Goal: Transaction & Acquisition: Purchase product/service

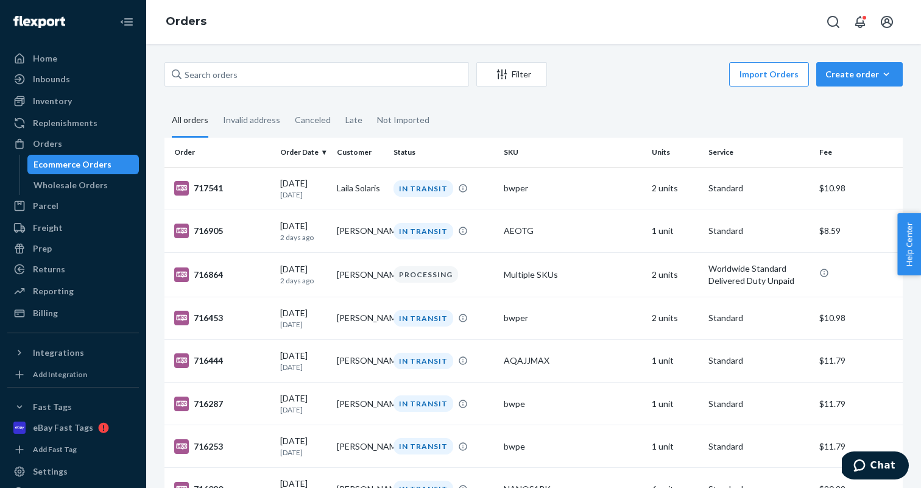
click at [79, 150] on div "Orders" at bounding box center [73, 143] width 129 height 17
click at [267, 70] on input "text" at bounding box center [316, 74] width 305 height 24
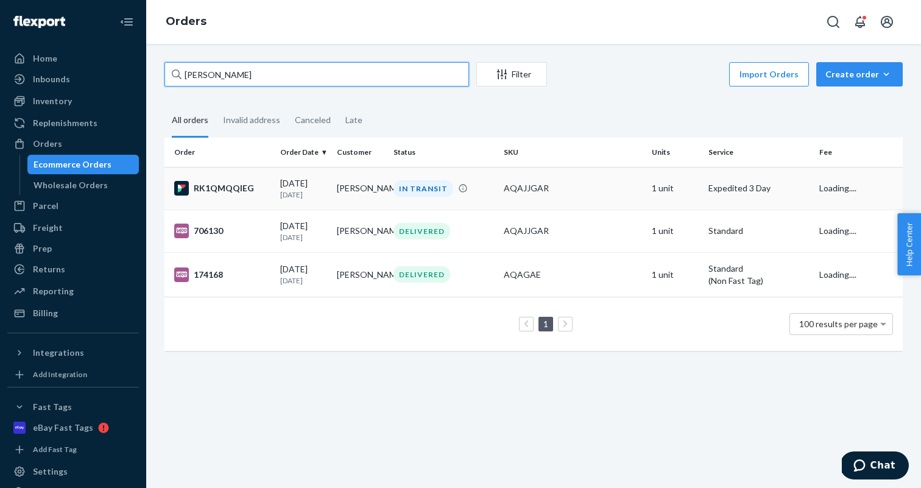
type input "[PERSON_NAME]"
click at [591, 195] on td "AQAJJGAR" at bounding box center [572, 188] width 147 height 43
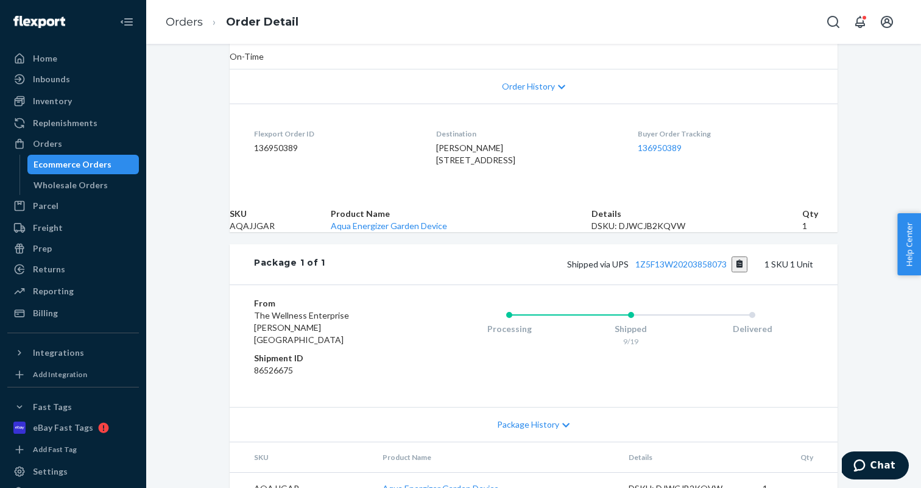
scroll to position [259, 0]
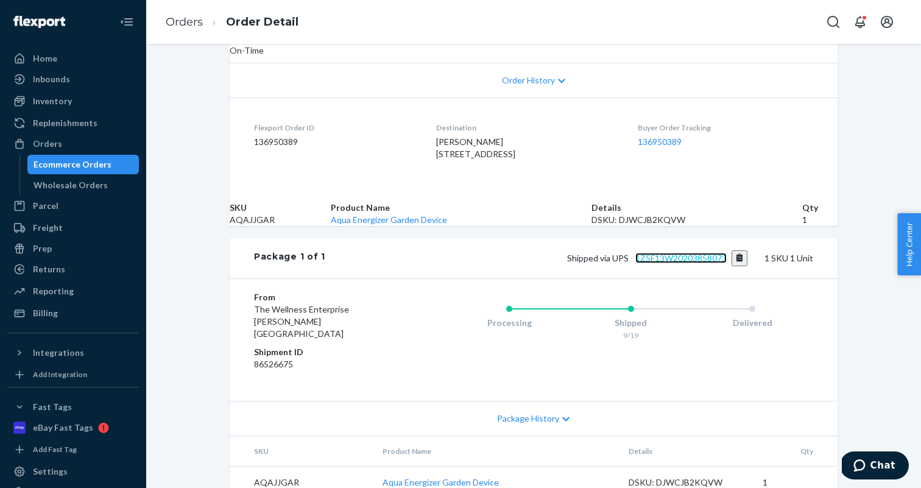
click at [690, 263] on link "1Z5F13W20203858073" at bounding box center [680, 258] width 91 height 10
click at [66, 145] on div "Orders" at bounding box center [73, 143] width 129 height 17
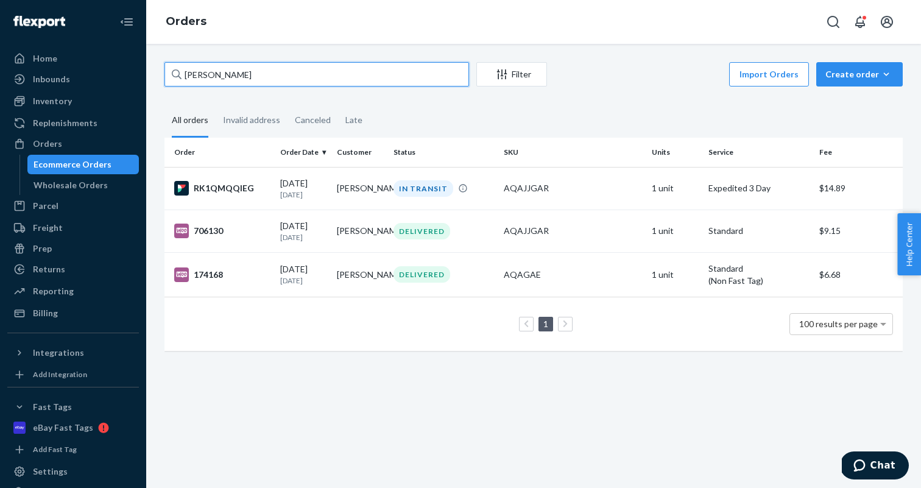
click at [312, 77] on input "[PERSON_NAME]" at bounding box center [316, 74] width 305 height 24
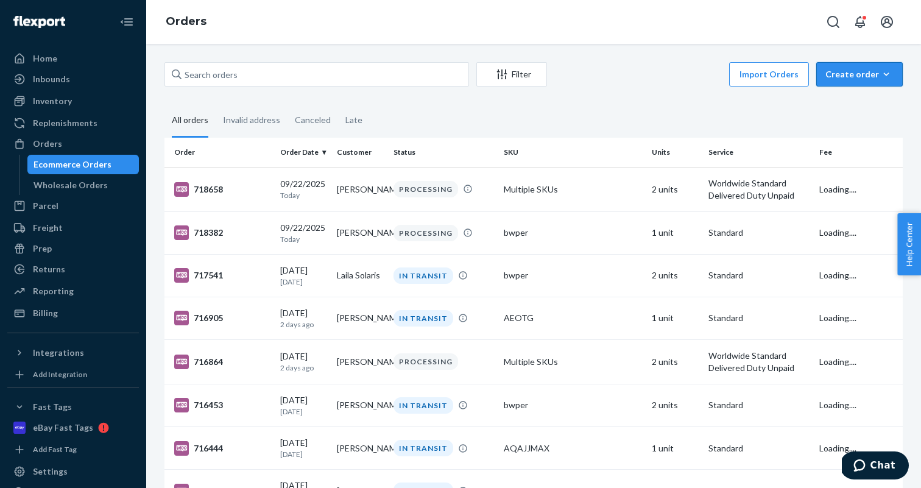
click at [868, 84] on button "Create order Ecommerce order Removal order" at bounding box center [859, 74] width 86 height 24
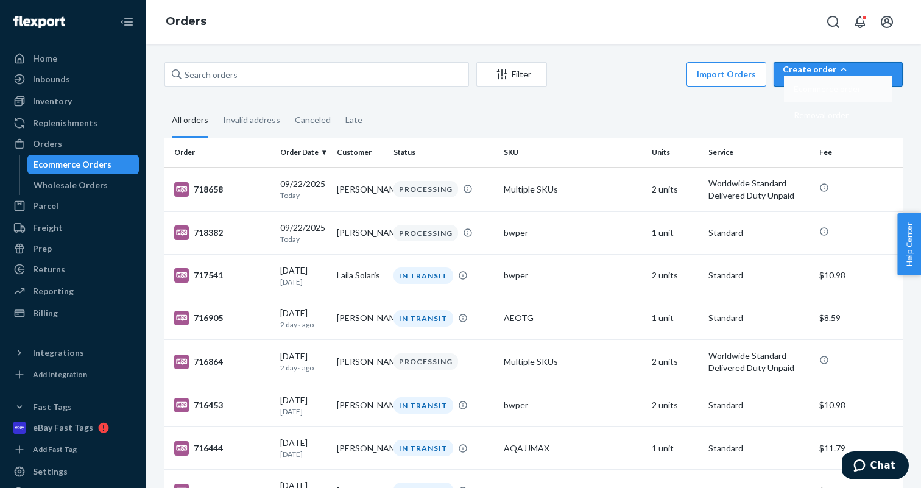
click at [849, 93] on span "Ecommerce order" at bounding box center [827, 89] width 67 height 9
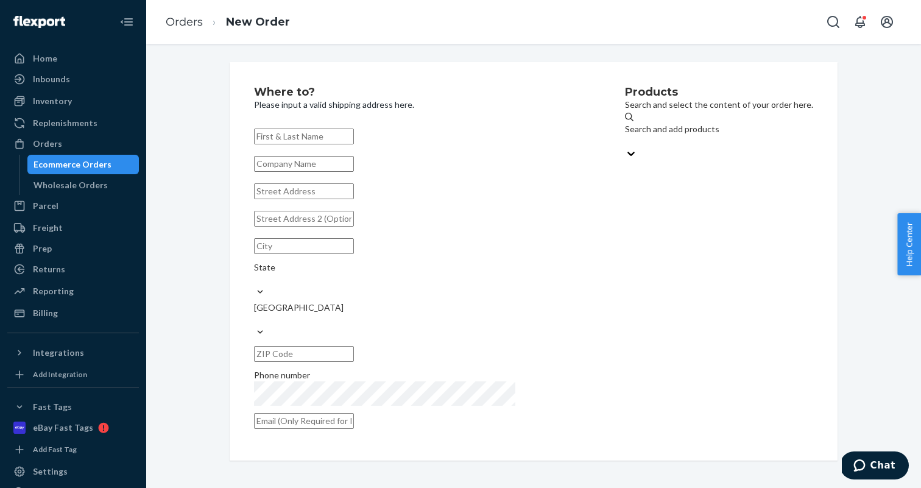
paste input "[PERSON_NAME]"
type input "[PERSON_NAME]"
click at [328, 199] on input "text" at bounding box center [304, 191] width 100 height 16
paste input "[STREET_ADDRESS]"
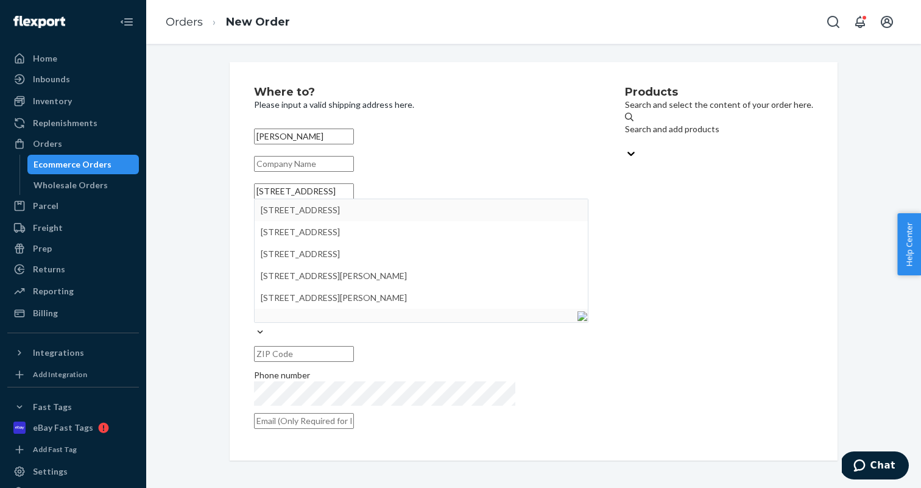
type input "[STREET_ADDRESS]"
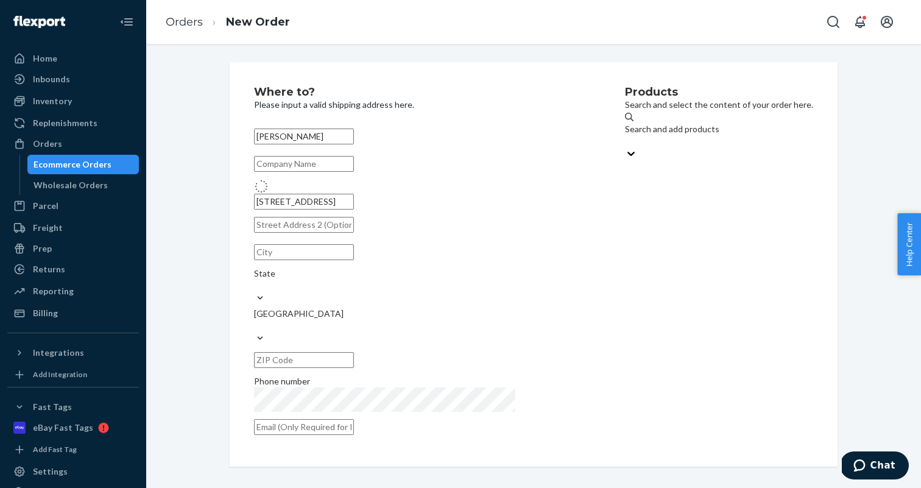
type input "Moncloa - [GEOGRAPHIC_DATA] - [GEOGRAPHIC_DATA]"
type input "28023"
type input "7 C. Sextante"
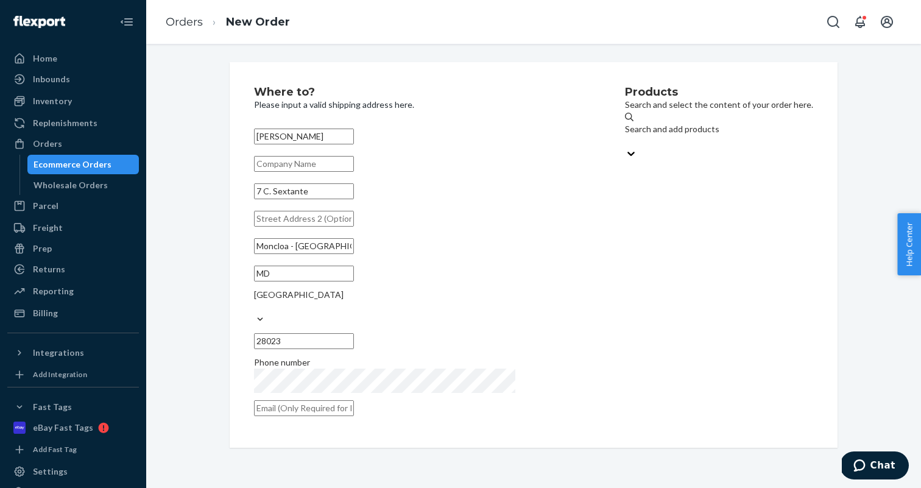
click at [354, 400] on input "text" at bounding box center [304, 408] width 100 height 16
paste input "[EMAIL_ADDRESS][DOMAIN_NAME]"
type input "[EMAIL_ADDRESS][DOMAIN_NAME]"
click at [625, 329] on div "Products Search and select the content of your order here. Search and add produ…" at bounding box center [719, 254] width 188 height 337
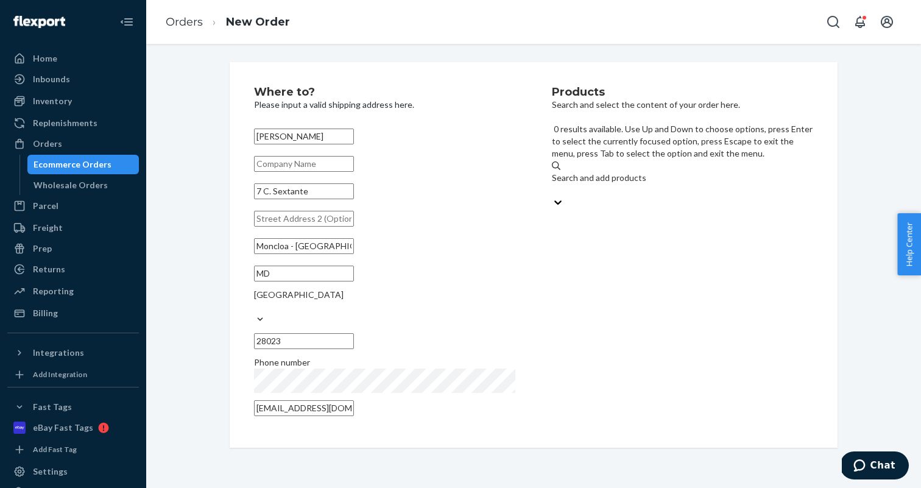
click at [639, 172] on div "Search and add products" at bounding box center [682, 178] width 261 height 12
click at [553, 184] on input "0 results available. Use Up and Down to choose options, press Enter to select t…" at bounding box center [552, 190] width 1 height 12
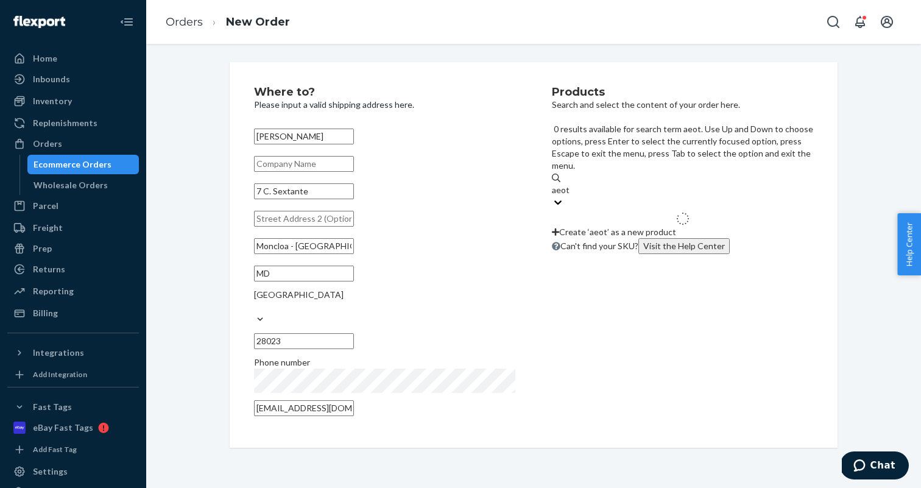
type input "aeotg"
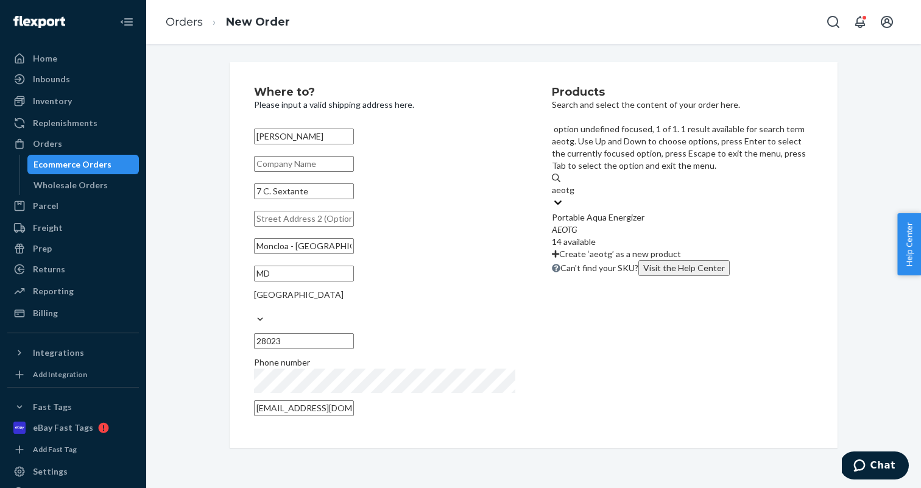
click at [642, 211] on div "Portable Aqua Energizer" at bounding box center [682, 217] width 261 height 12
click at [574, 184] on input "aeotg" at bounding box center [563, 190] width 23 height 12
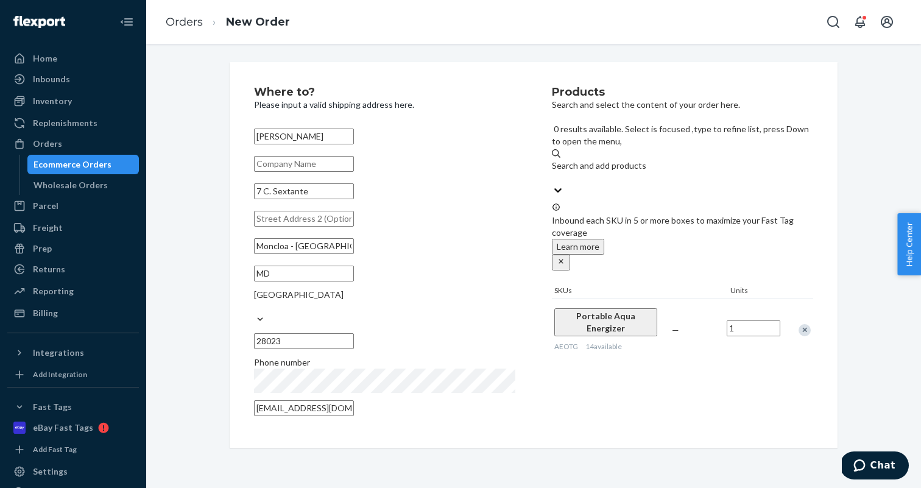
click at [580, 160] on div "Search and add products" at bounding box center [682, 166] width 261 height 12
click at [553, 172] on input "0 results available. Select is focused ,type to refine list, press Down to open…" at bounding box center [552, 178] width 1 height 12
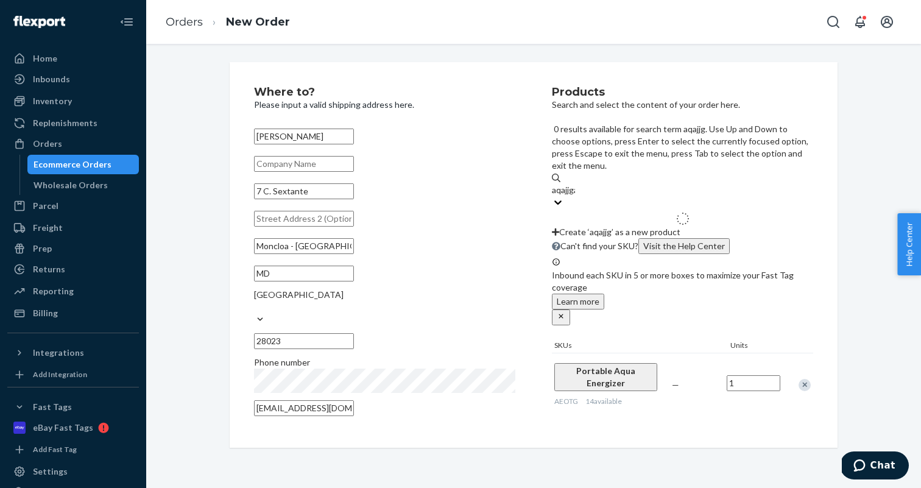
type input "aqajjgar"
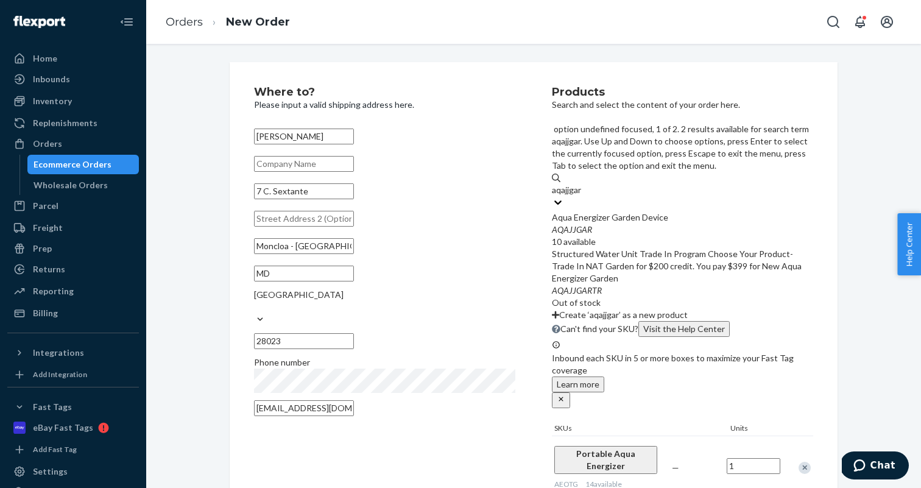
click at [594, 211] on div "Aqua Energizer Garden Device" at bounding box center [682, 217] width 261 height 12
click at [583, 184] on input "aqajjgar" at bounding box center [567, 190] width 31 height 12
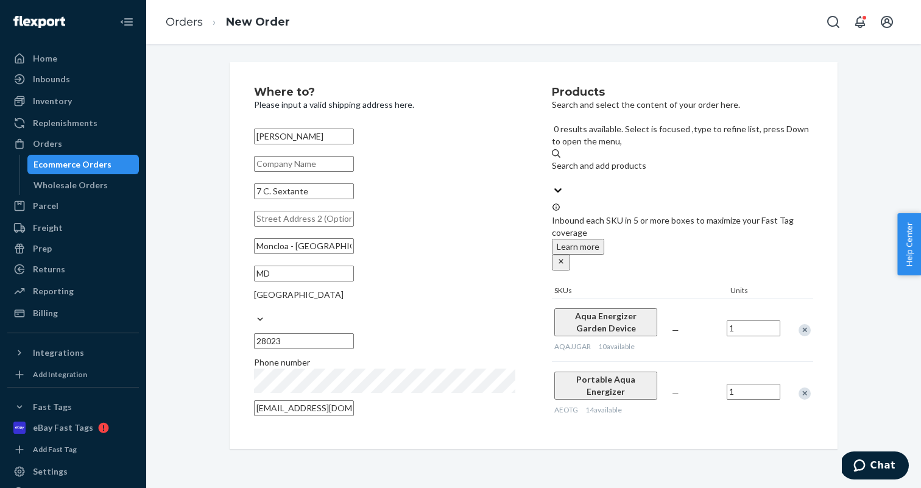
click at [658, 160] on div "Search and add products" at bounding box center [682, 166] width 261 height 12
click at [553, 172] on input "0 results available. Select is focused ,type to refine list, press Down to open…" at bounding box center [552, 178] width 1 height 12
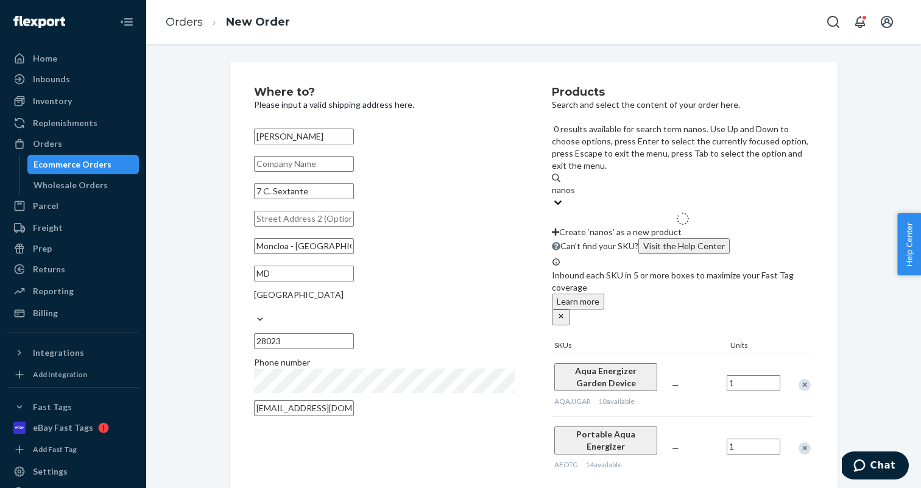
type input "nanos1"
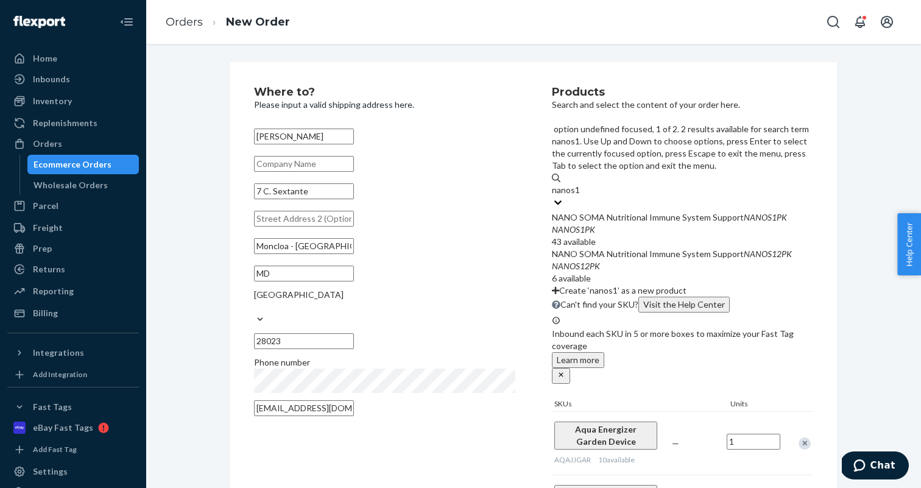
click at [655, 211] on div "NANO SOMA Nutritional Immune System Support NANOS1PK" at bounding box center [682, 217] width 261 height 12
click at [580, 184] on input "nanos1" at bounding box center [566, 190] width 29 height 12
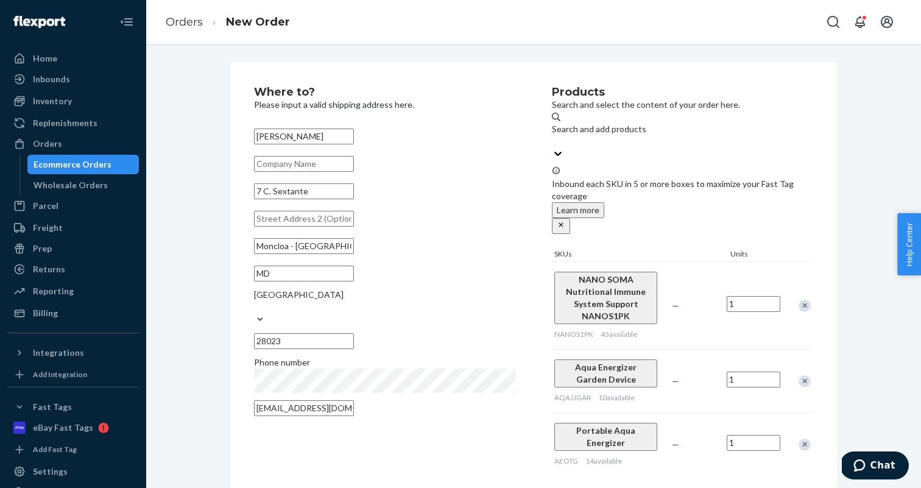
click at [775, 296] on input "1" at bounding box center [754, 304] width 54 height 16
type input "3"
click at [667, 133] on div "Search and add products" at bounding box center [682, 135] width 261 height 24
click at [553, 135] on input "Search and add products" at bounding box center [552, 141] width 1 height 12
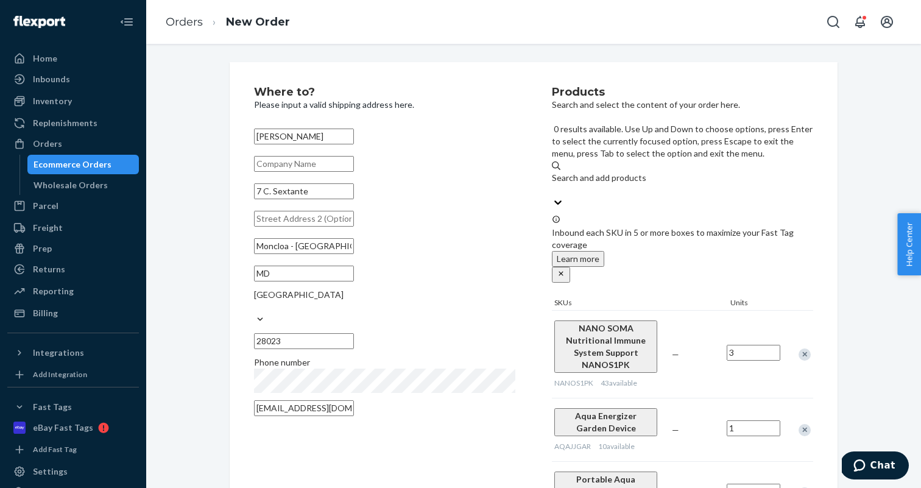
type input "a"
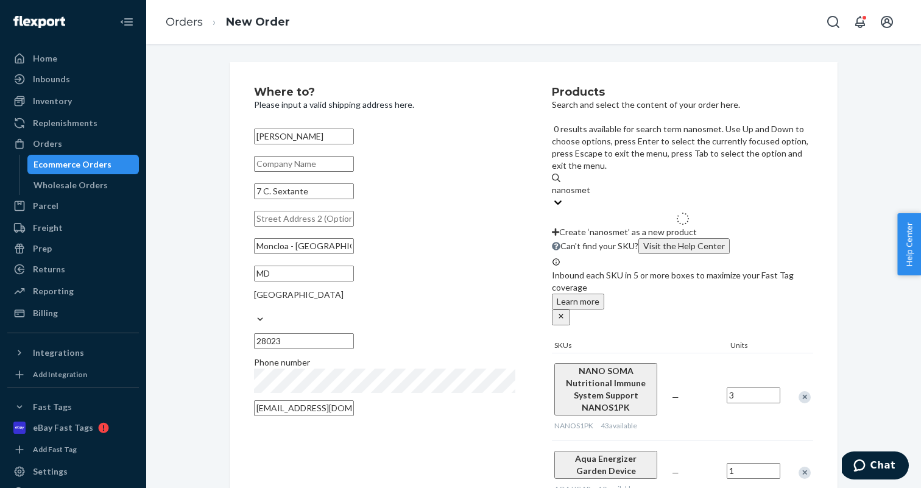
type input "nanosmetac"
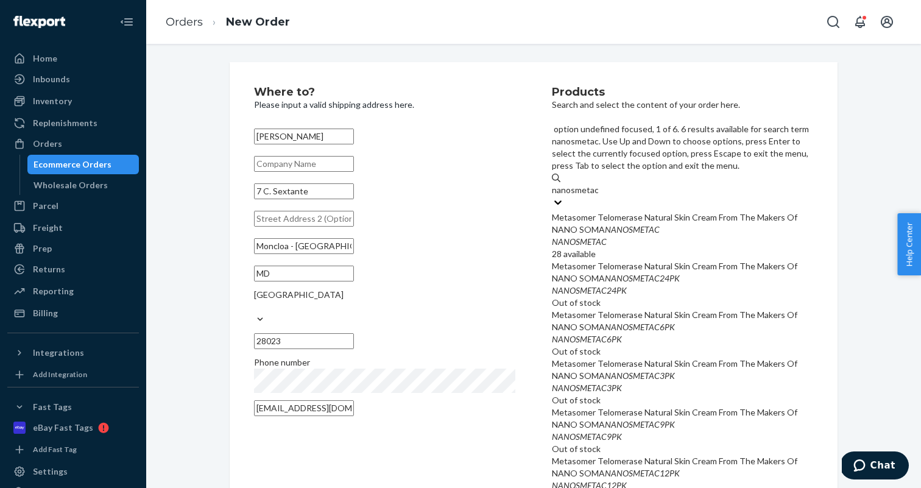
click at [660, 224] on em "NANOSMETAC" at bounding box center [632, 229] width 55 height 10
click at [598, 184] on input "nanosmetac" at bounding box center [575, 190] width 46 height 12
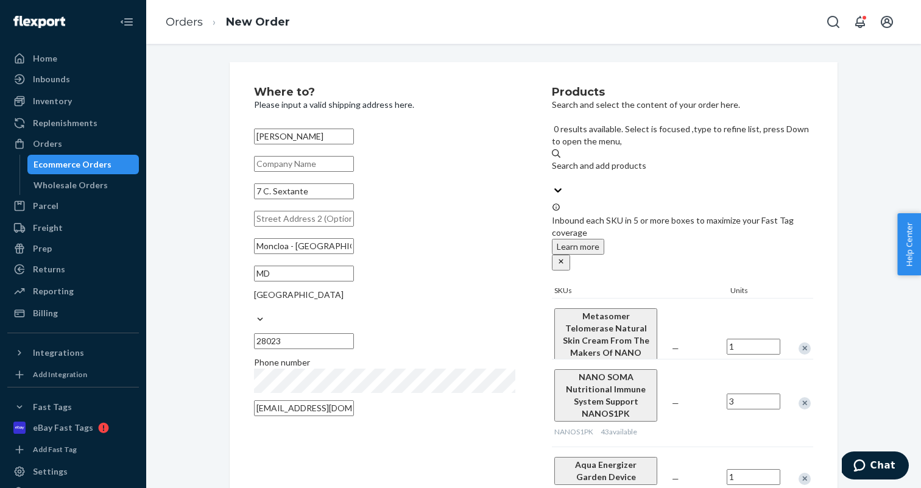
scroll to position [28, 0]
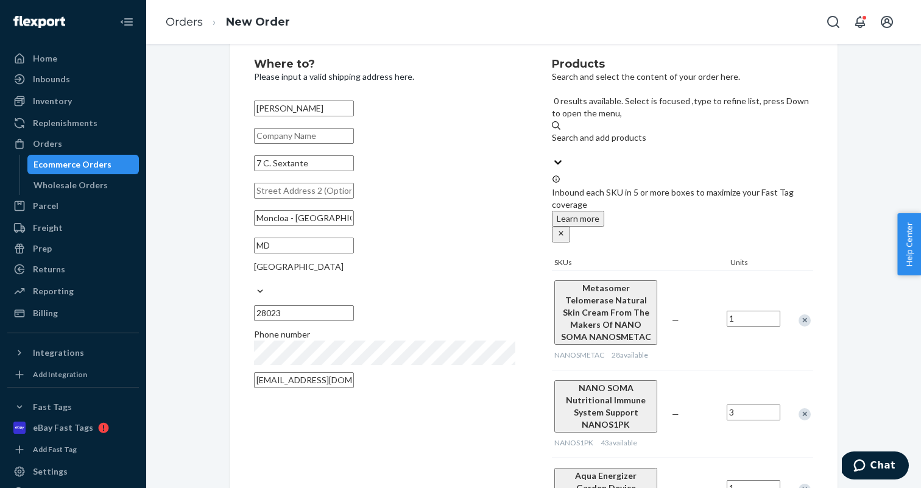
click at [467, 392] on div "Where to? Please input a valid shipping address here. [PERSON_NAME] 7 C. Sextan…" at bounding box center [403, 321] width 298 height 526
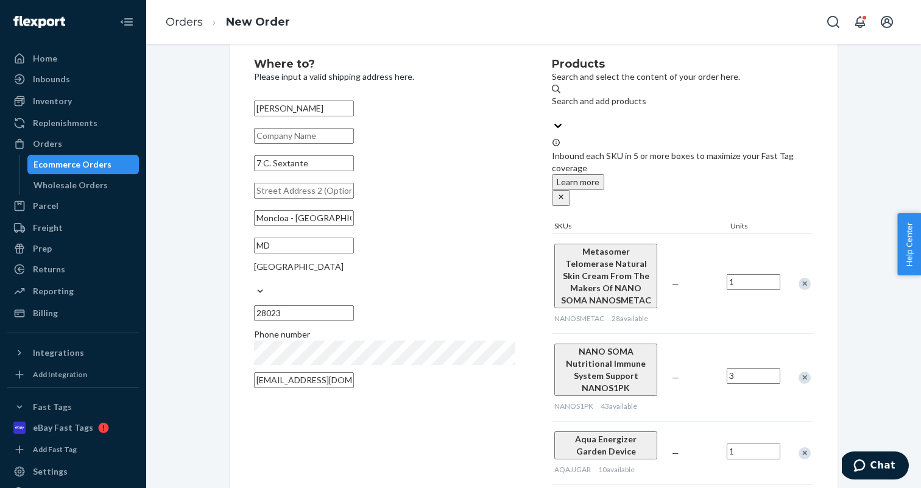
click at [159, 325] on div "Where to? Please input a valid shipping address here. [PERSON_NAME] 7 C. Sextan…" at bounding box center [533, 303] width 756 height 538
click at [311, 144] on input "text" at bounding box center [304, 136] width 100 height 16
click at [192, 172] on div "Where to? Please input a valid shipping address here. [PERSON_NAME] 7 C. Sextan…" at bounding box center [533, 303] width 756 height 538
click at [399, 397] on div "Where to? Please input a valid shipping address here. [PERSON_NAME] 7 C. Sextan…" at bounding box center [403, 303] width 298 height 490
click at [354, 171] on input "7 C. Sextante" at bounding box center [304, 163] width 100 height 16
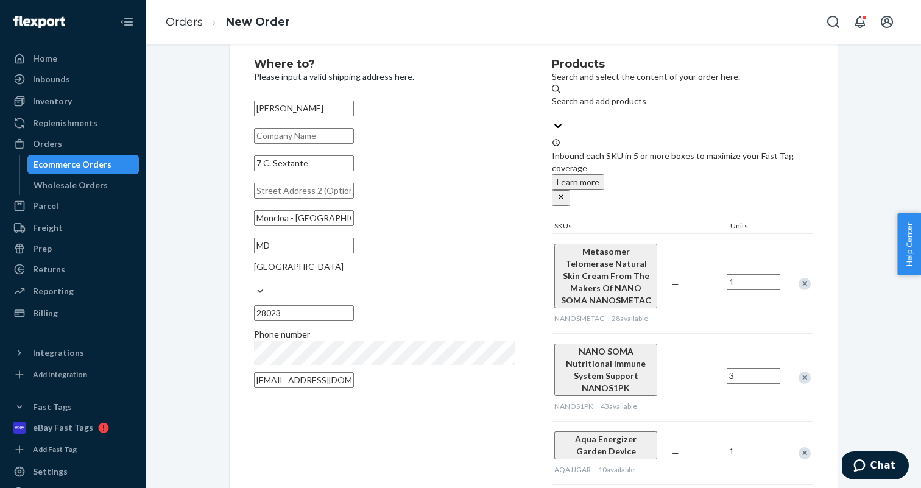
click at [280, 171] on input "7 C. Sextante" at bounding box center [304, 163] width 100 height 16
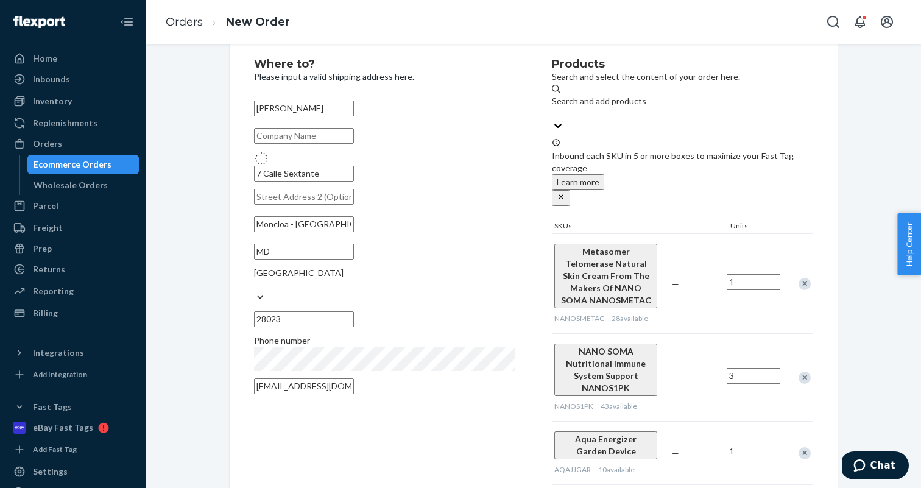
type input "7 C. Sextante"
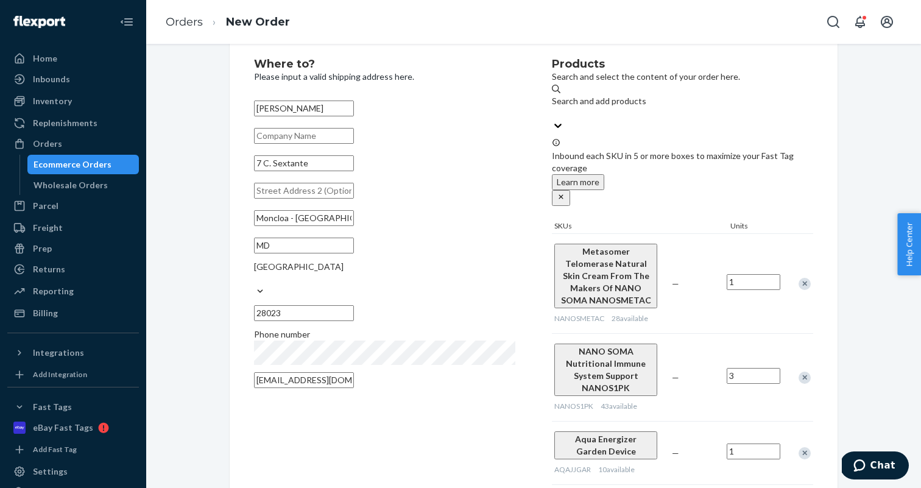
click at [563, 194] on icon "close" at bounding box center [560, 196] width 4 height 4
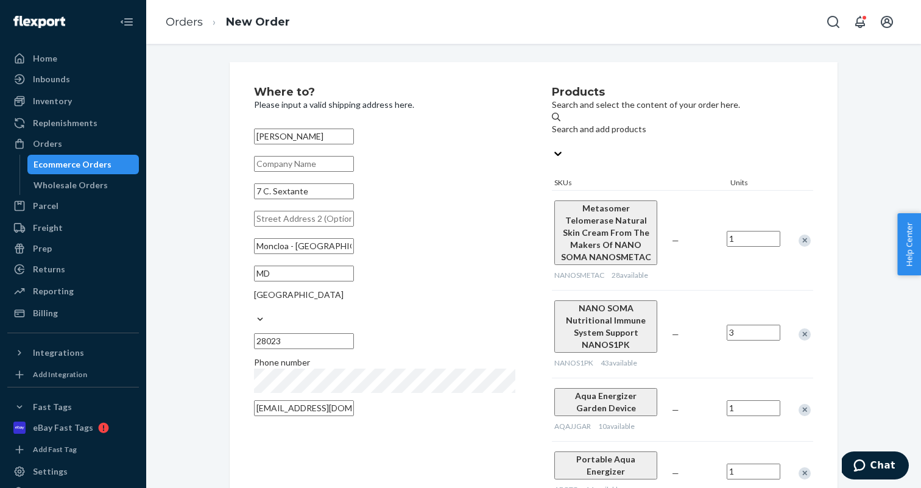
click at [354, 401] on input "[EMAIL_ADDRESS][DOMAIN_NAME]" at bounding box center [304, 408] width 100 height 16
click at [172, 331] on div "Where to? Please input a valid shipping address here. [PERSON_NAME] 7 C. Sextan…" at bounding box center [533, 295] width 756 height 467
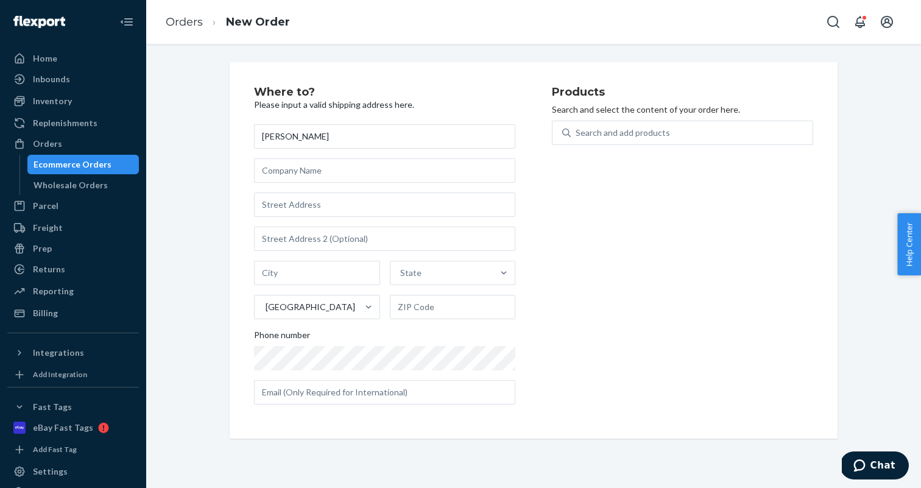
type input "[PERSON_NAME]"
click at [334, 203] on input "text" at bounding box center [384, 204] width 261 height 24
paste input "[STREET_ADDRESS]"
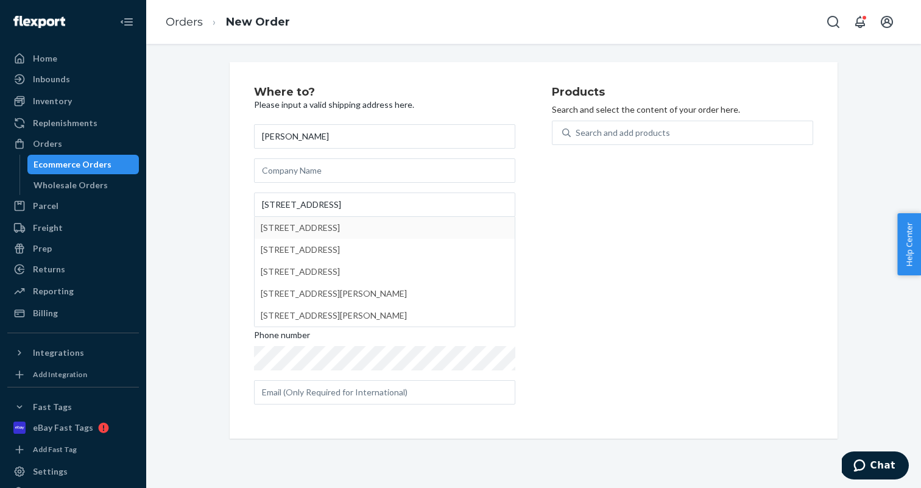
type input "7 C. Sextante"
type input "Moncloa - [GEOGRAPHIC_DATA] - [GEOGRAPHIC_DATA]"
type input "28023"
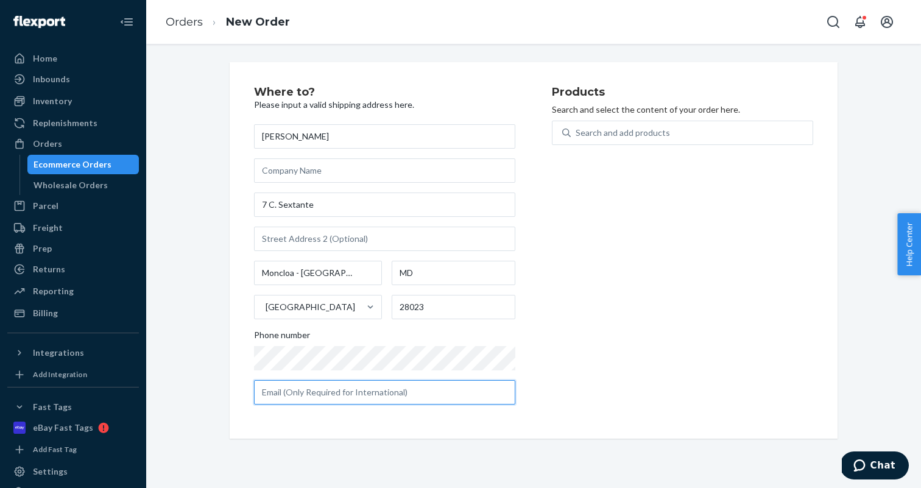
click at [385, 400] on input "text" at bounding box center [384, 392] width 261 height 24
paste input "[EMAIL_ADDRESS][DOMAIN_NAME]"
type input "[EMAIL_ADDRESS][DOMAIN_NAME]"
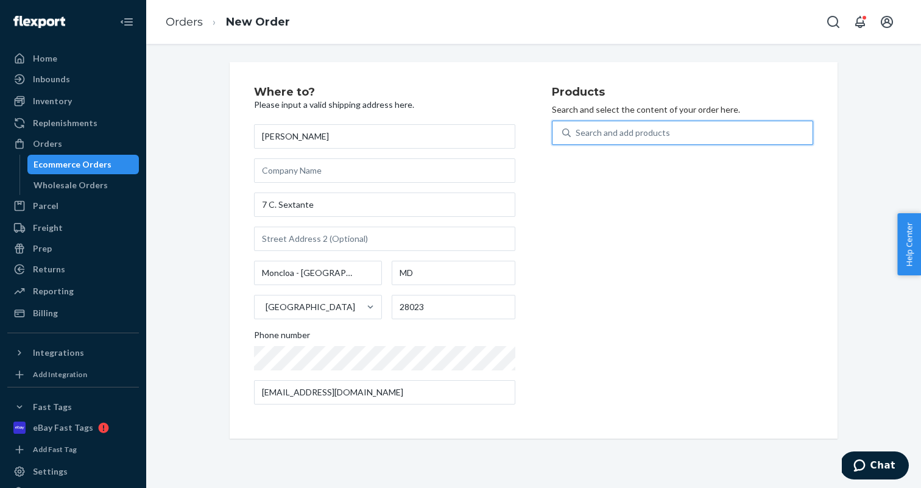
click at [658, 132] on div "Search and add products" at bounding box center [623, 133] width 94 height 12
click at [577, 132] on input "0 results available. Use Up and Down to choose options, press Enter to select t…" at bounding box center [576, 133] width 1 height 12
type input "aeotg"
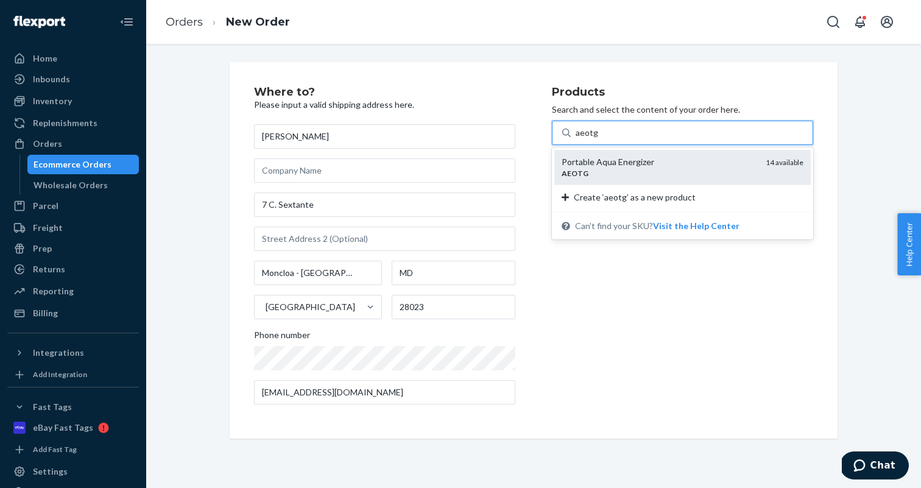
click at [649, 175] on div "AEOTG" at bounding box center [659, 173] width 194 height 10
click at [598, 139] on input "aeotg" at bounding box center [587, 133] width 23 height 12
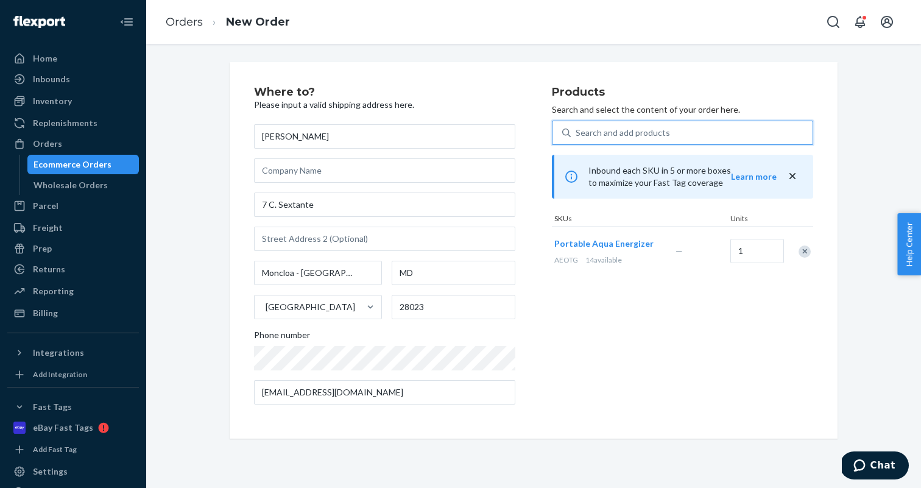
click at [637, 347] on div "Products Search and select the content of your order here. 0 results available.…" at bounding box center [682, 250] width 261 height 328
click at [290, 266] on input "Moncloa - [GEOGRAPHIC_DATA] - [GEOGRAPHIC_DATA]" at bounding box center [318, 273] width 128 height 24
type input "m"
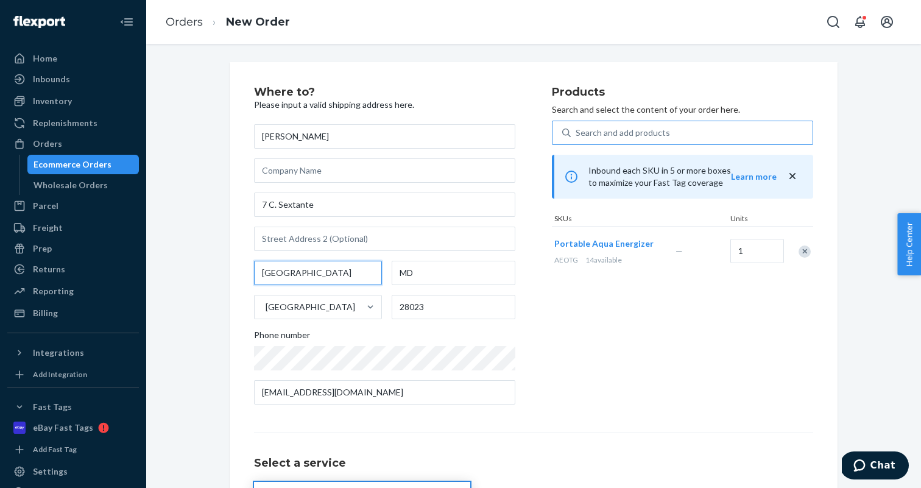
type input "Madrid"
click at [576, 315] on div "Products Search and select the content of your order here. Search and add produ…" at bounding box center [682, 250] width 261 height 328
click at [616, 133] on div "Search and add products" at bounding box center [623, 133] width 94 height 12
click at [577, 133] on input "0 results available. Use Up and Down to choose options, press Enter to select t…" at bounding box center [576, 133] width 1 height 12
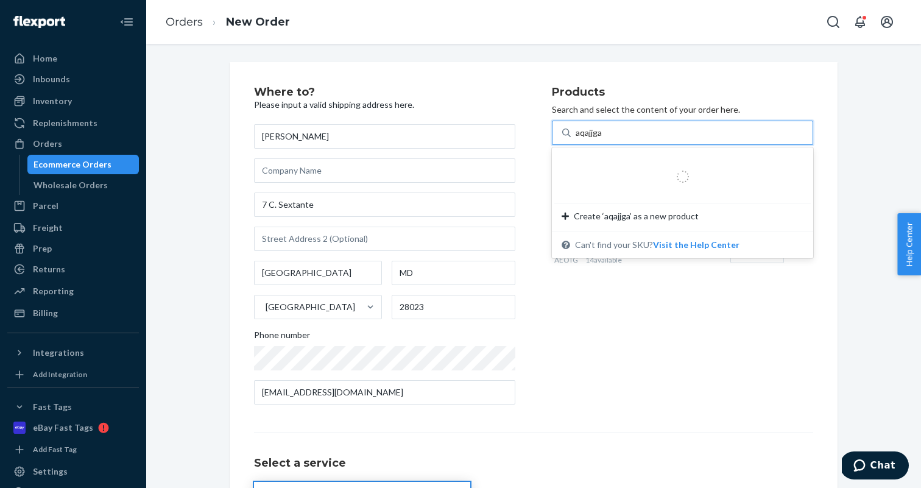
type input "aqajjgar"
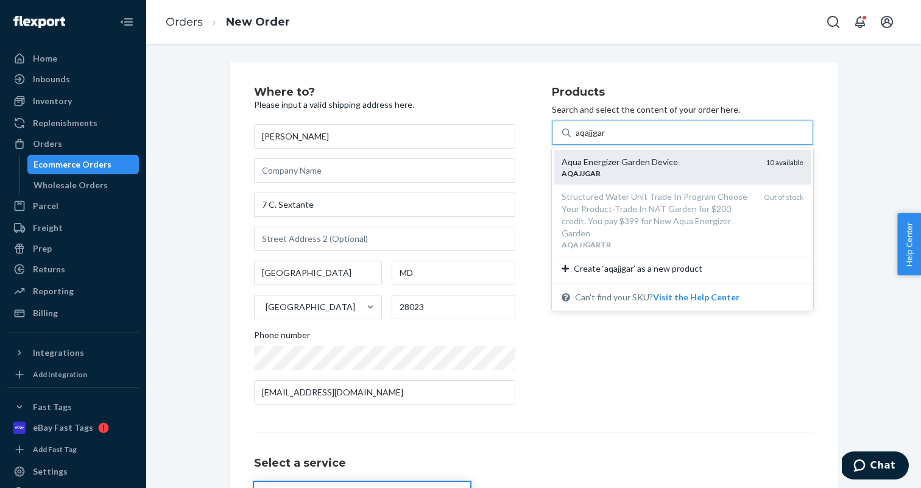
click at [638, 163] on div "Aqua Energizer Garden Device" at bounding box center [659, 162] width 194 height 12
click at [607, 139] on input "aqajjgar" at bounding box center [591, 133] width 31 height 12
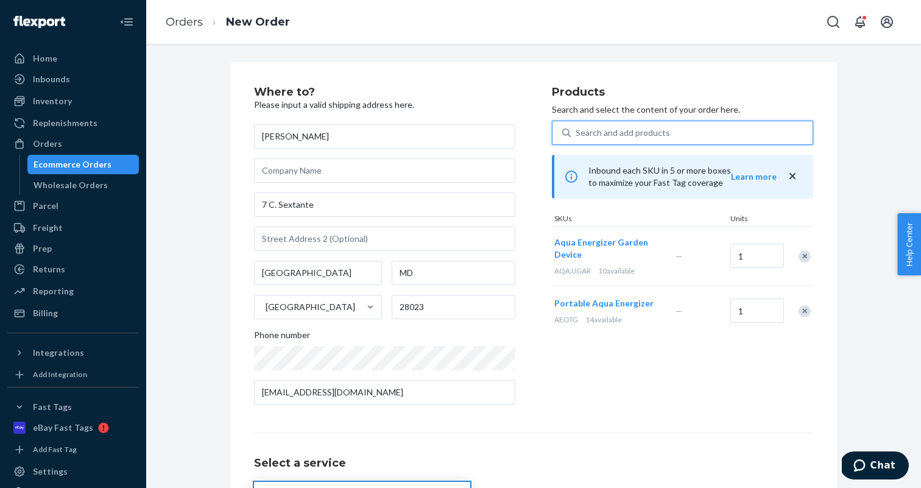
click at [638, 137] on div "Search and add products" at bounding box center [623, 133] width 94 height 12
click at [577, 137] on input "0 results available. Use Up and Down to choose options, press Enter to select t…" at bounding box center [576, 133] width 1 height 12
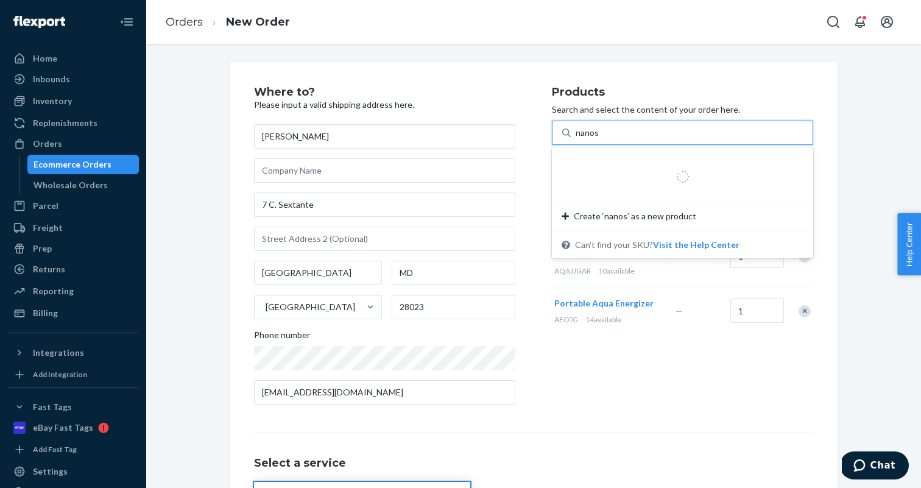
type input "nanos1"
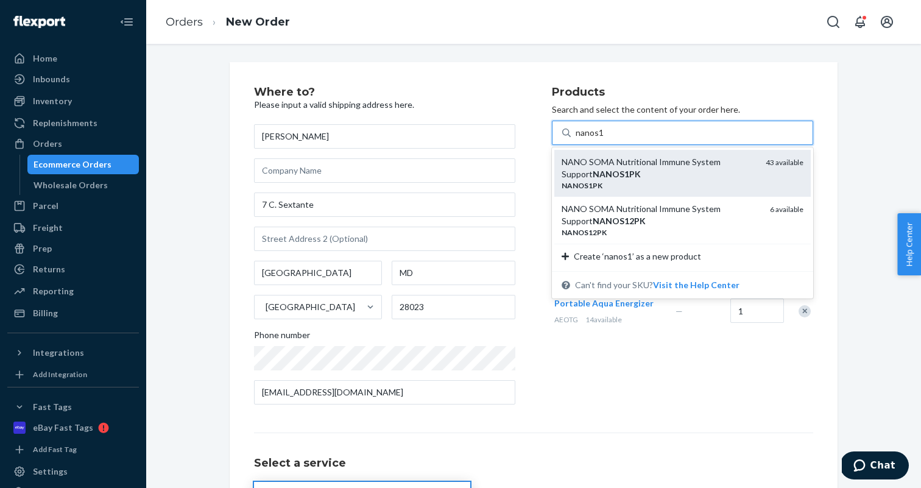
click at [643, 167] on div "NANO SOMA Nutritional Immune System Support NANOS1PK" at bounding box center [659, 168] width 194 height 24
click at [604, 139] on input "nanos1" at bounding box center [590, 133] width 29 height 12
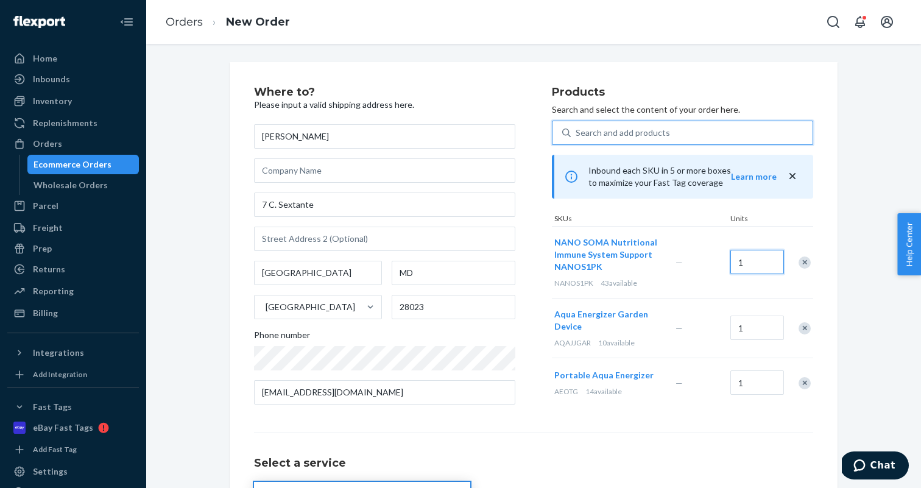
click at [763, 266] on input "1" at bounding box center [757, 262] width 54 height 24
type input "3"
click at [660, 138] on div "Search and add products" at bounding box center [623, 133] width 94 height 12
click at [577, 138] on input "Search and add products" at bounding box center [576, 133] width 1 height 12
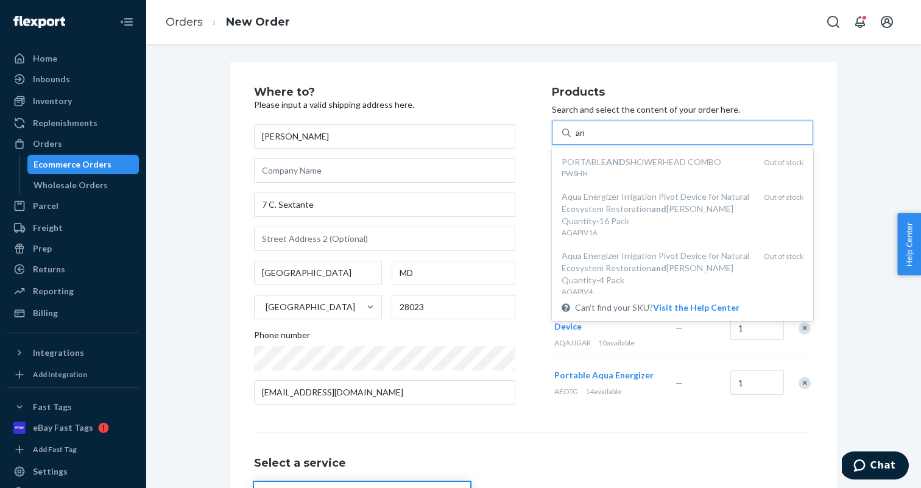
type input "a"
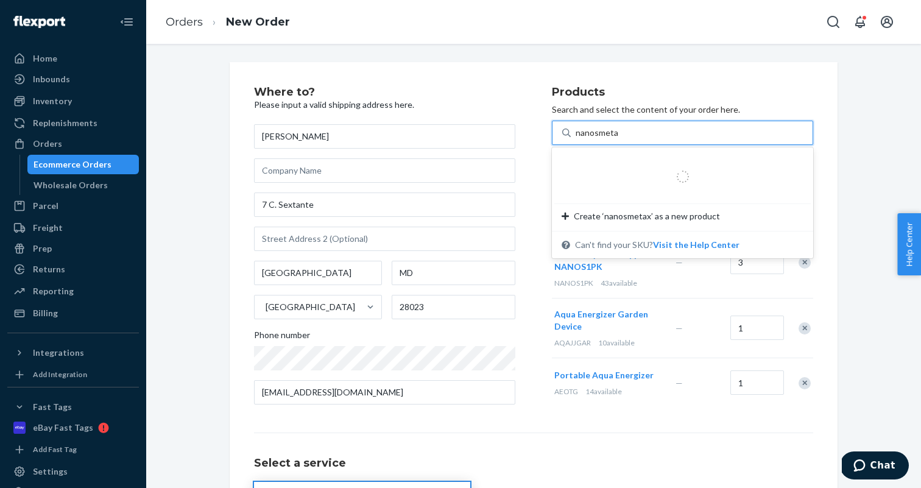
type input "nanosmetac"
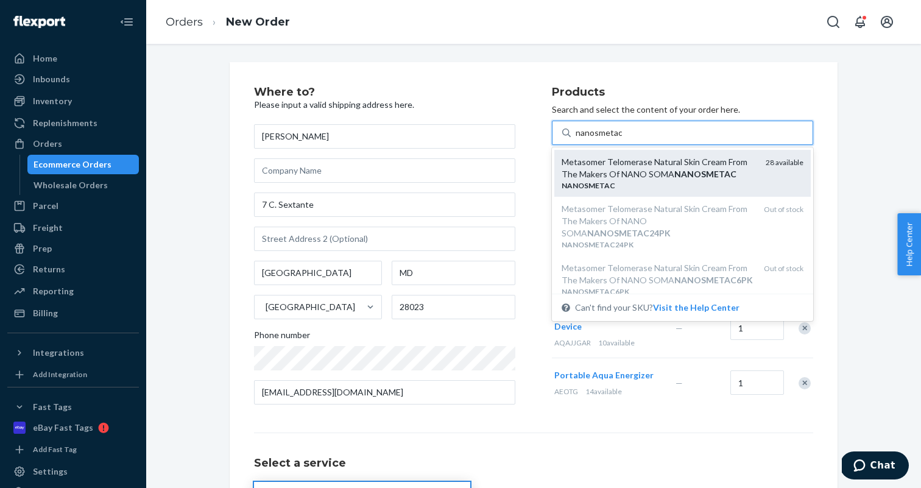
click at [643, 170] on div "Metasomer Telomerase Natural Skin Cream From The Makers Of NANO SOMA NANOSMETAC" at bounding box center [659, 168] width 194 height 24
click at [622, 139] on input "nanosmetac" at bounding box center [599, 133] width 46 height 12
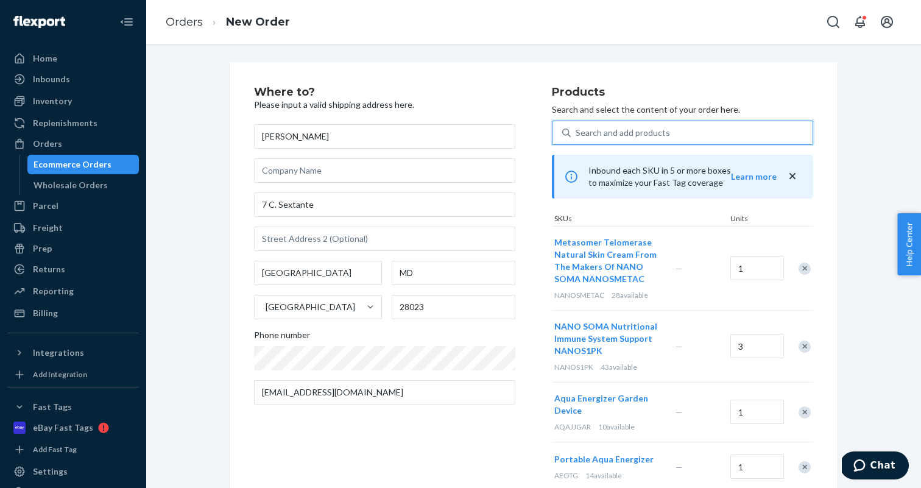
scroll to position [205, 0]
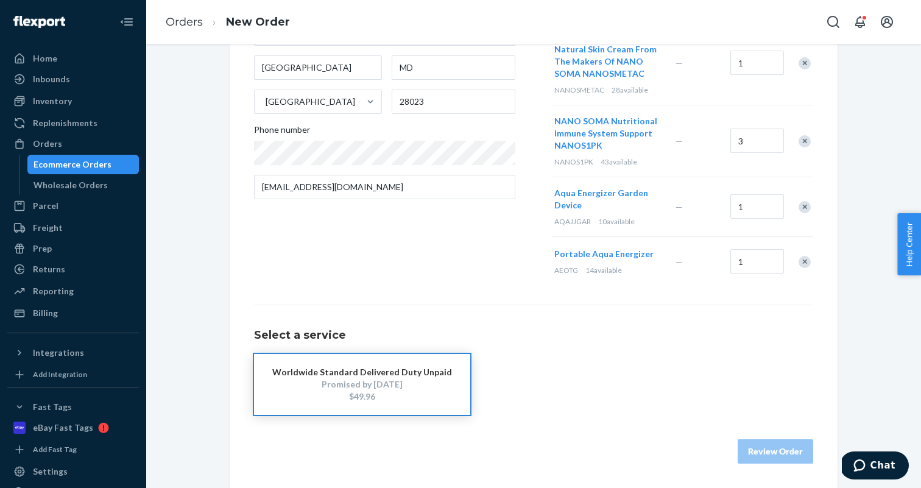
click at [406, 387] on div "Promised by Oct 14, 2025" at bounding box center [362, 384] width 180 height 12
click at [759, 436] on div "Review Order" at bounding box center [533, 445] width 559 height 37
click at [764, 445] on button "Review Order" at bounding box center [776, 451] width 76 height 24
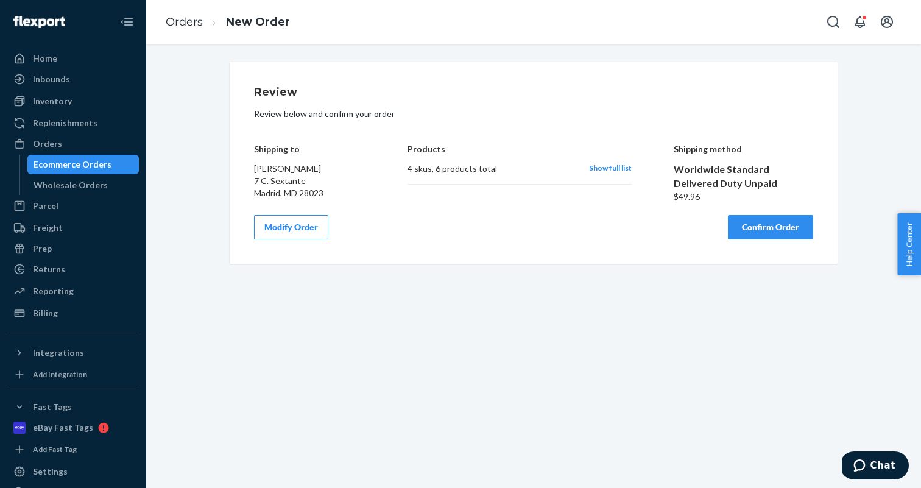
scroll to position [0, 0]
click at [775, 227] on button "Confirm Order" at bounding box center [770, 227] width 85 height 24
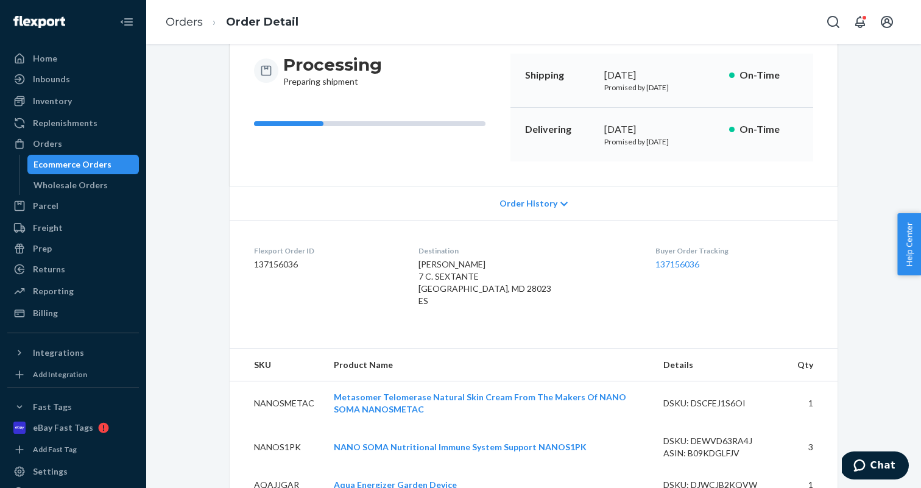
scroll to position [191, 0]
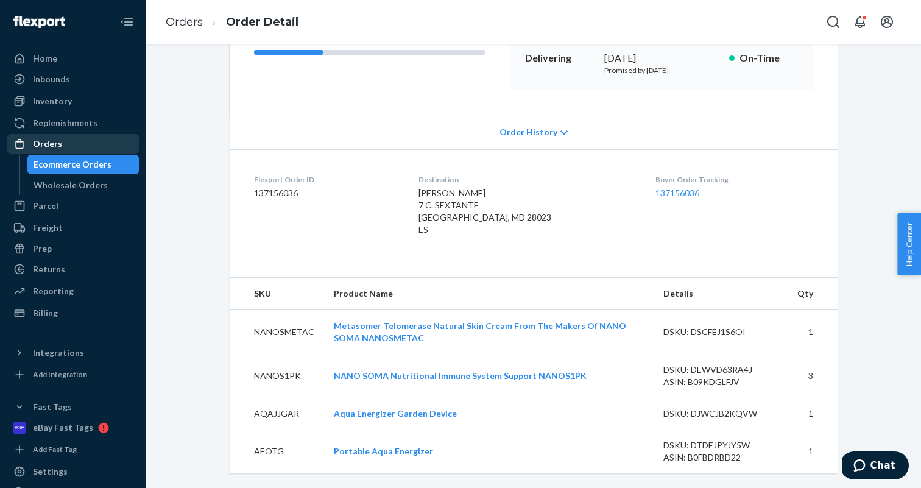
click at [104, 144] on div "Orders" at bounding box center [73, 143] width 129 height 17
